Goal: Check status

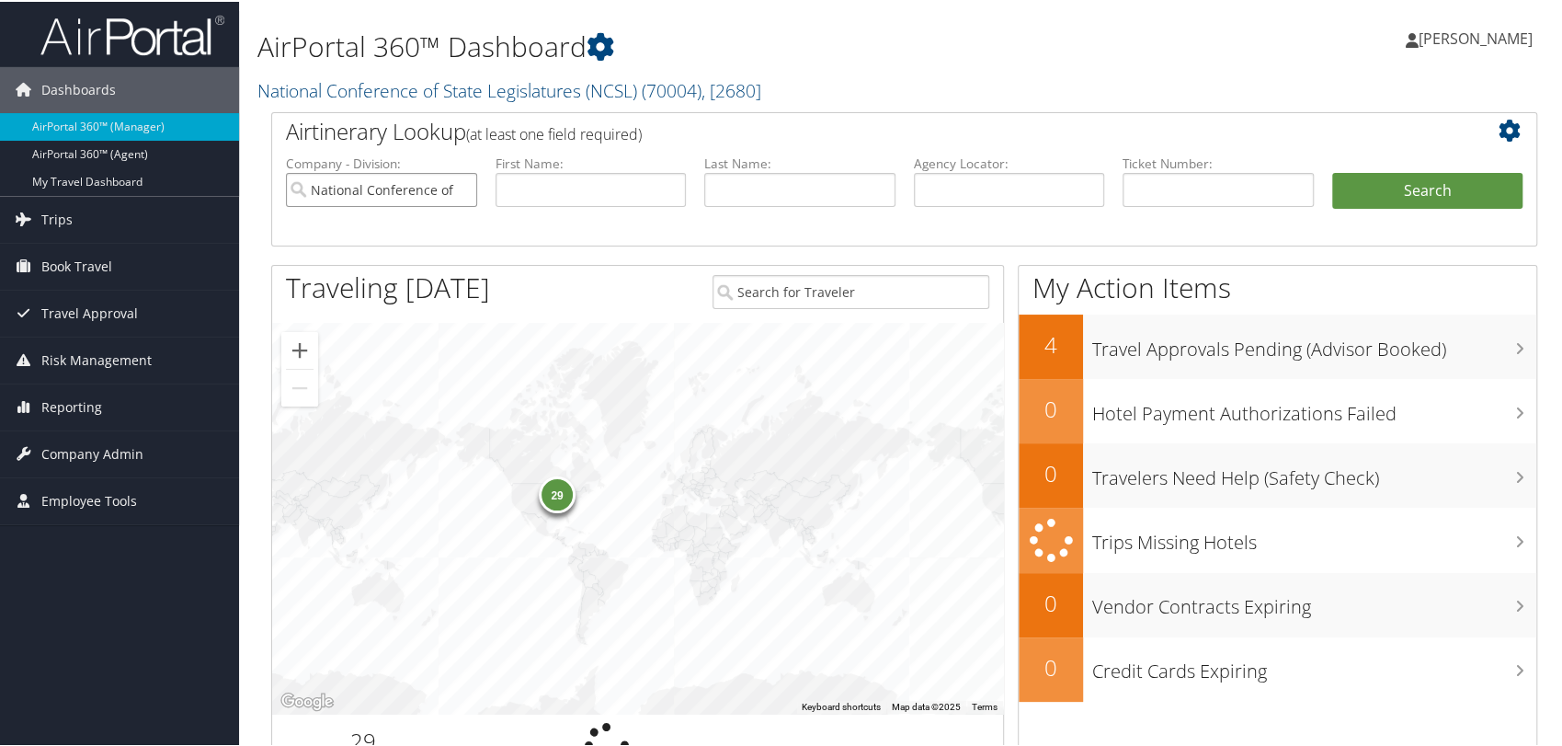
click at [460, 187] on input "National Conference of State Legislatures (NCSL)" at bounding box center [381, 188] width 191 height 34
click at [932, 196] on input "text" at bounding box center [1009, 188] width 191 height 34
paste input "DN35KN"
type input "DN35KN"
click at [1332, 171] on button "Search" at bounding box center [1427, 189] width 191 height 37
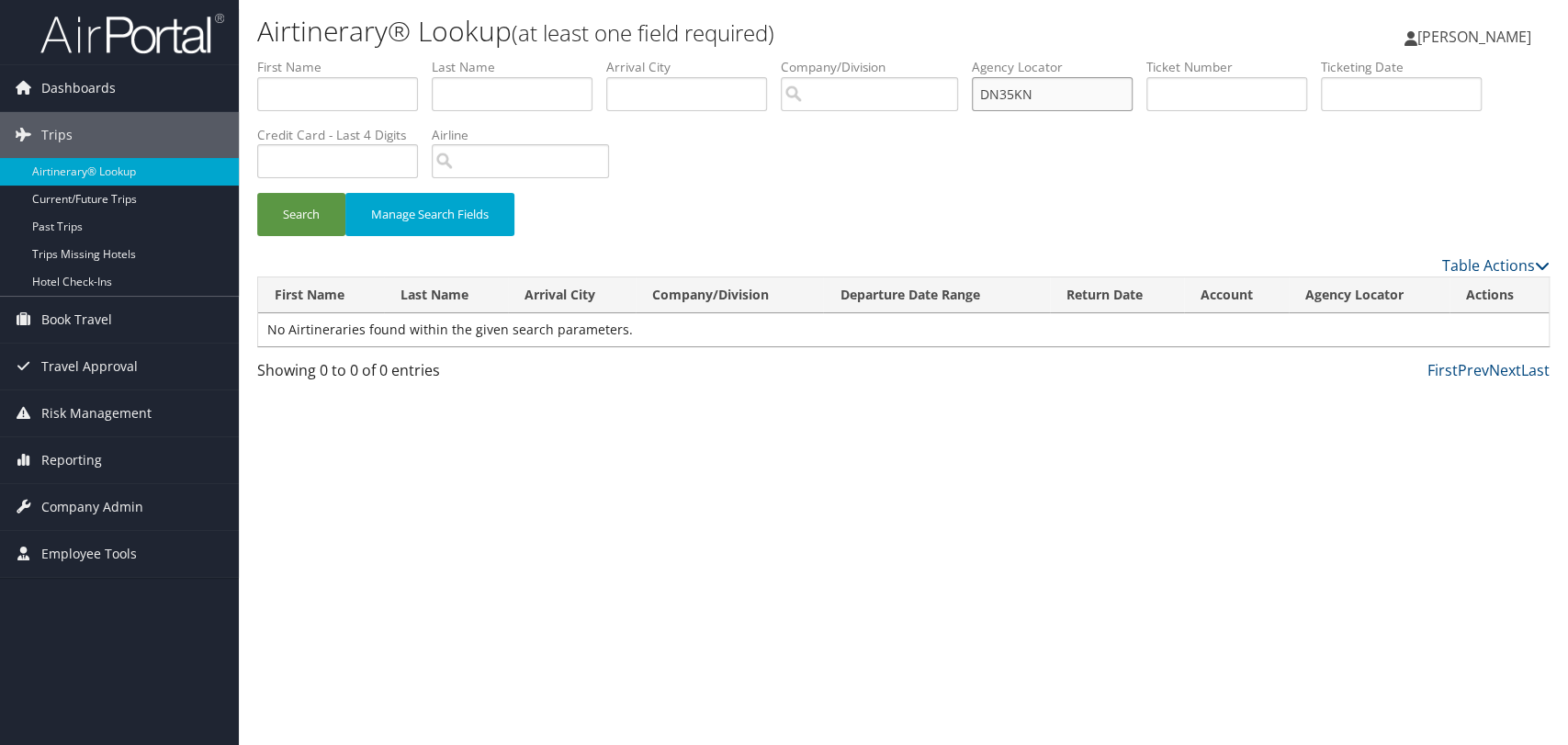
click at [1058, 96] on input "DN35KN" at bounding box center [1052, 94] width 161 height 34
click at [257, 193] on button "Search" at bounding box center [301, 214] width 88 height 43
click at [1022, 334] on td "No Airtineraries found within the given search parameters." at bounding box center [903, 330] width 1290 height 33
click at [1088, 97] on input "DN35KN" at bounding box center [1052, 94] width 161 height 34
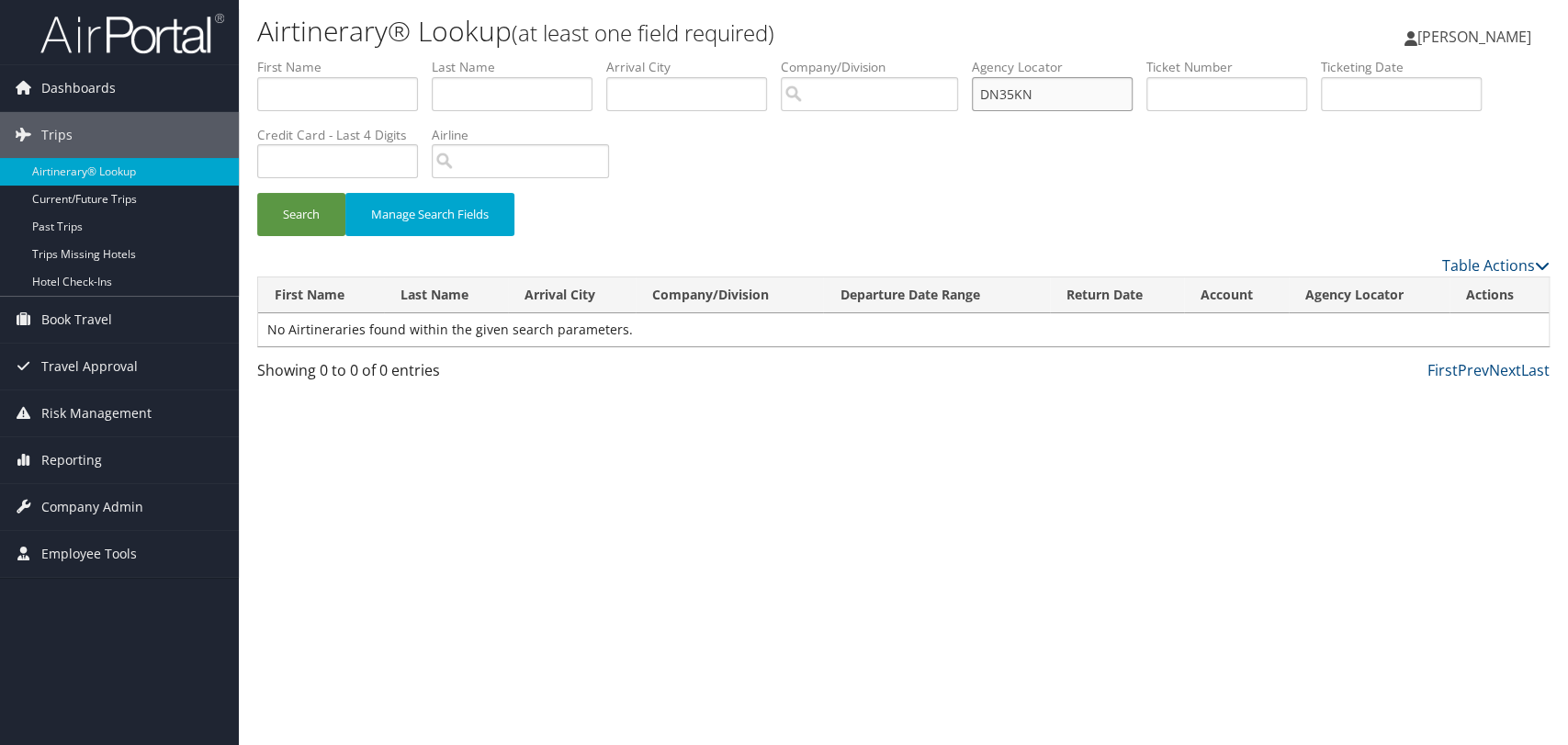
click at [257, 193] on button "Search" at bounding box center [301, 214] width 88 height 43
